Goal: Transaction & Acquisition: Book appointment/travel/reservation

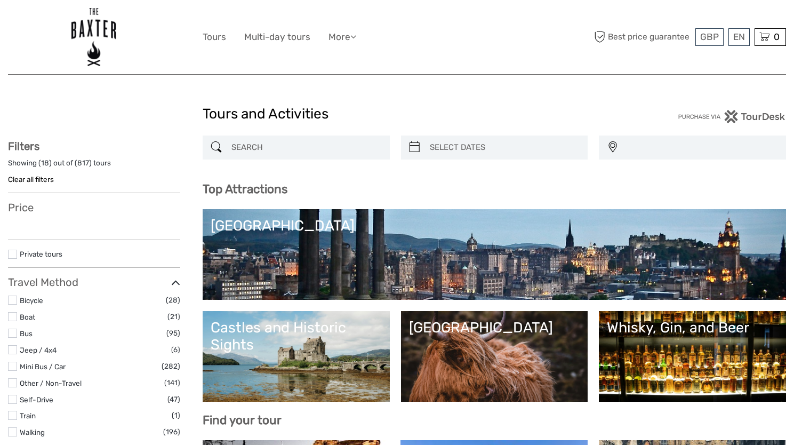
select select
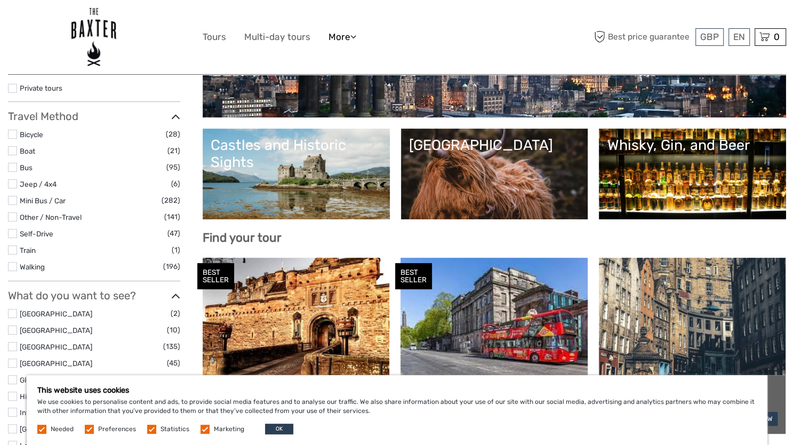
click at [333, 41] on link "More" at bounding box center [342, 36] width 28 height 15
click at [236, 70] on div "GBP GBP € $ EN English Español Deutsch Tours Multi-day tours More Travel Articl…" at bounding box center [397, 37] width 778 height 74
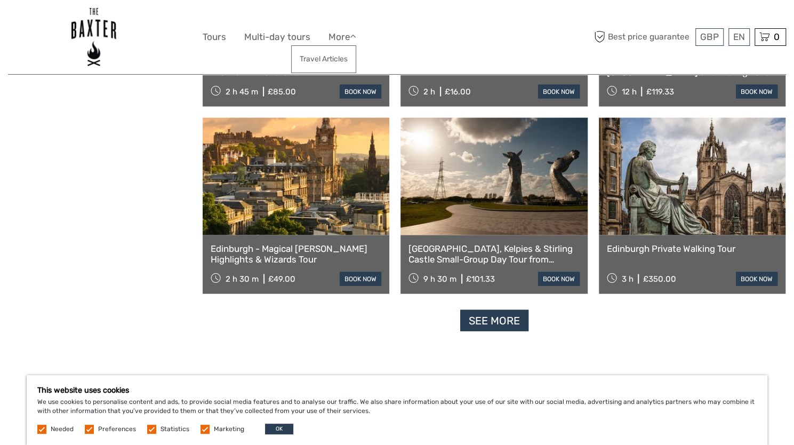
scroll to position [1260, 0]
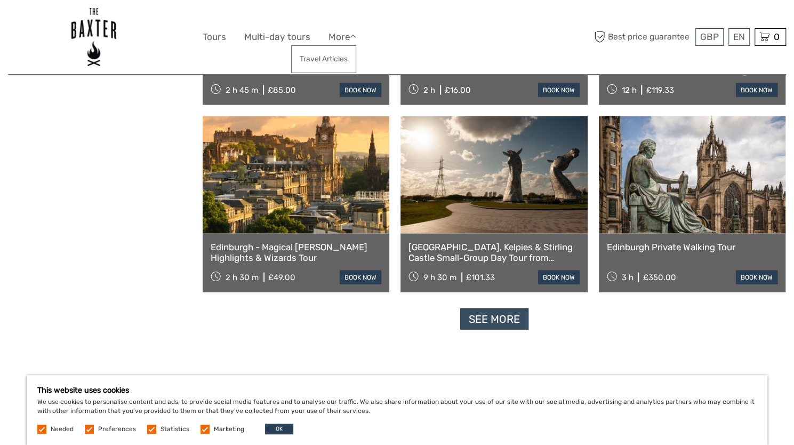
click at [490, 322] on link "See more" at bounding box center [494, 319] width 68 height 22
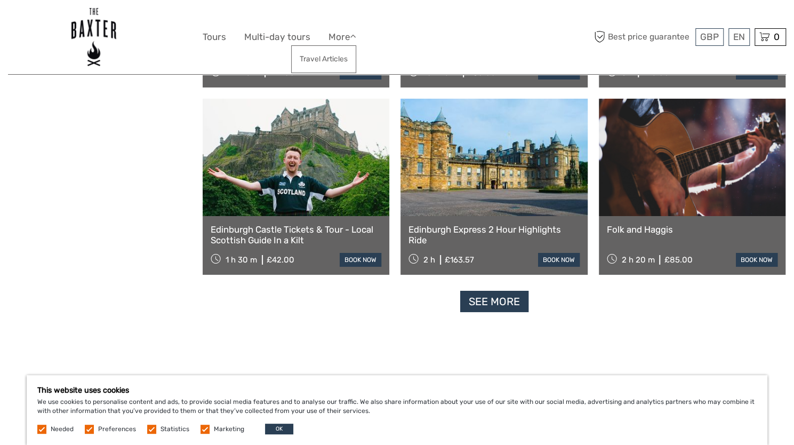
scroll to position [2145, 0]
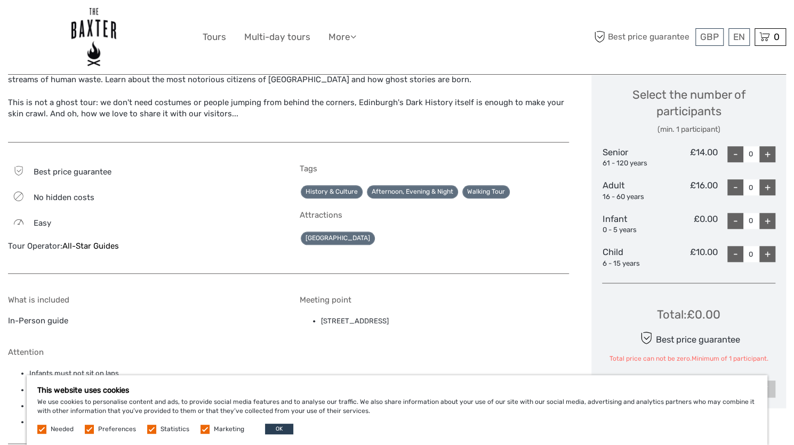
scroll to position [460, 0]
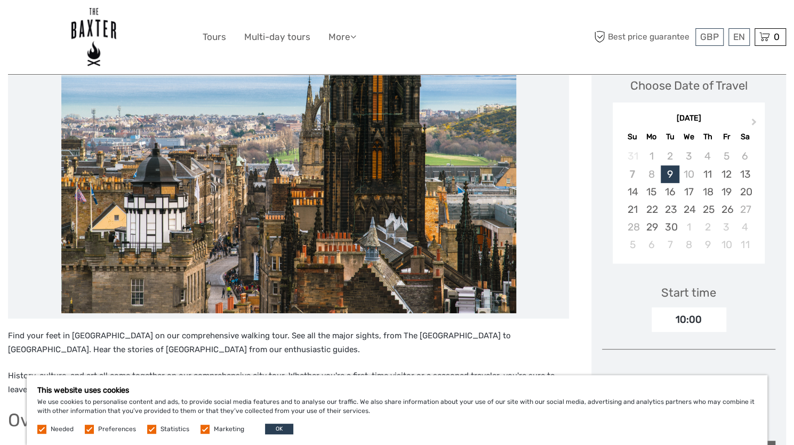
scroll to position [158, 0]
click at [665, 207] on div "23" at bounding box center [670, 209] width 19 height 18
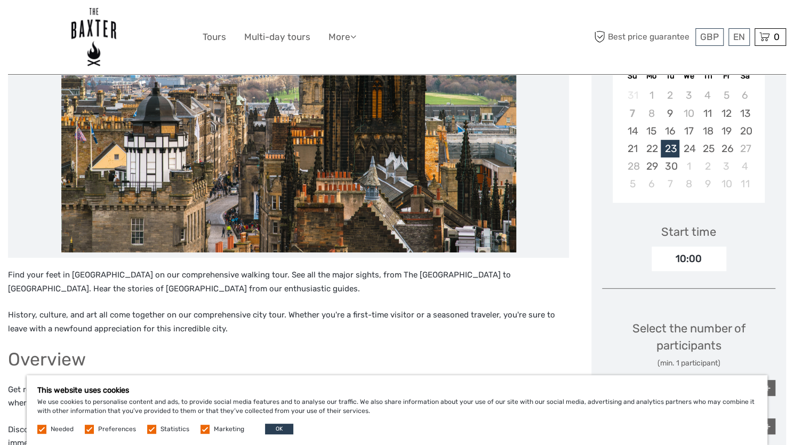
scroll to position [218, 0]
click at [700, 150] on div "25" at bounding box center [707, 149] width 19 height 18
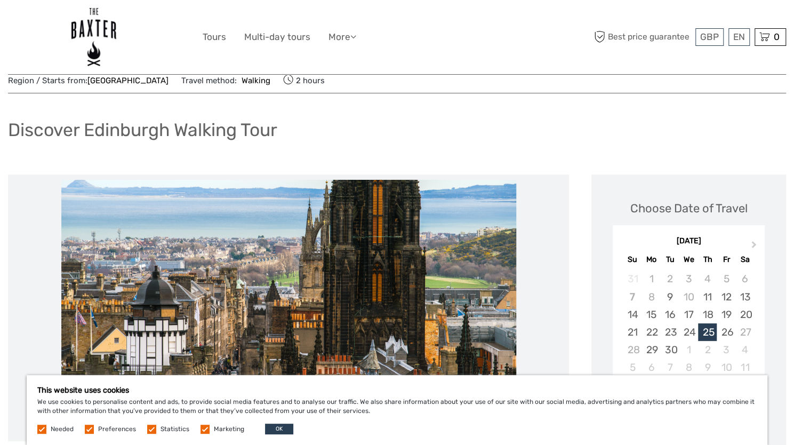
scroll to position [0, 0]
